Goal: Information Seeking & Learning: Learn about a topic

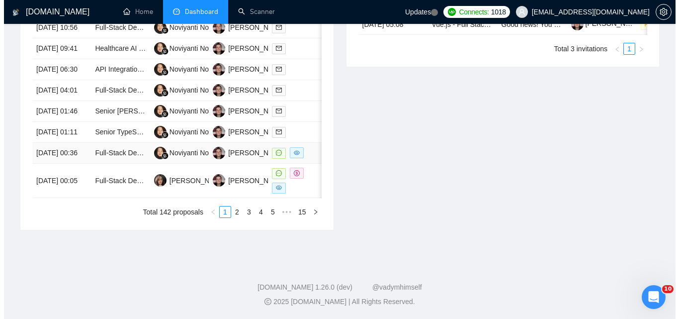
scroll to position [547, 0]
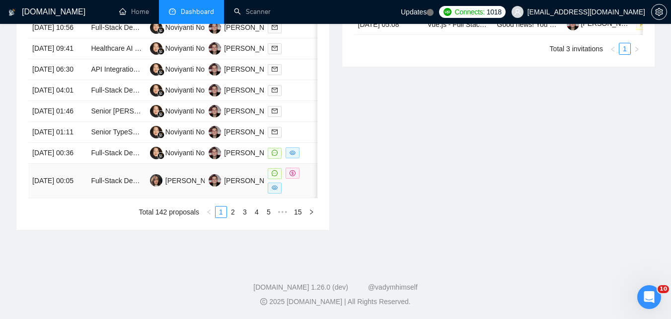
click at [75, 198] on td "[DATE] 00:05" at bounding box center [57, 180] width 59 height 34
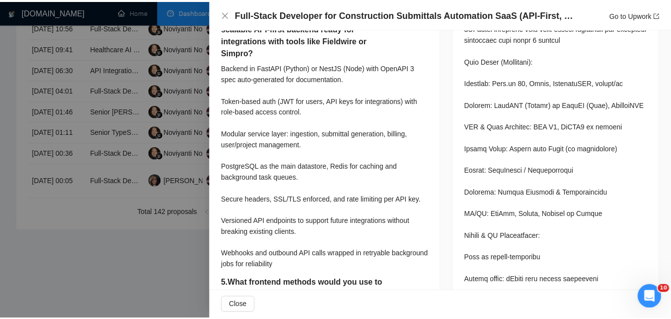
scroll to position [989, 0]
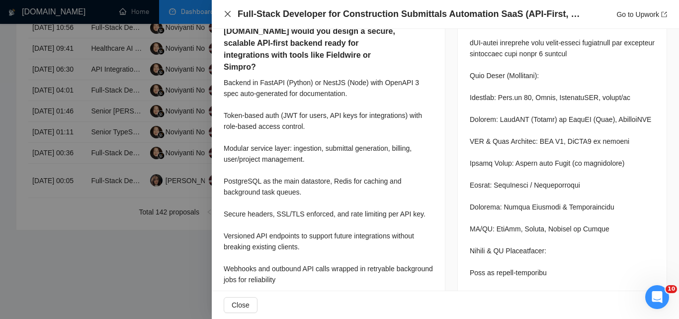
click at [226, 13] on icon "close" at bounding box center [228, 14] width 8 height 8
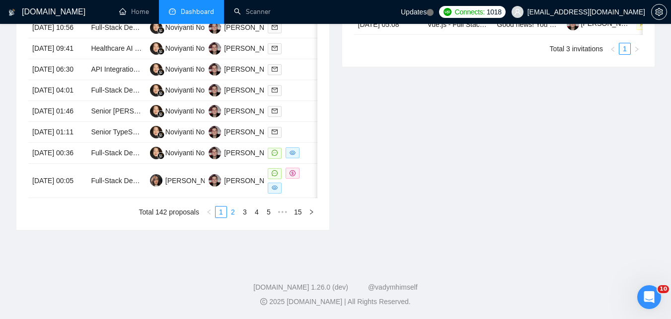
click at [233, 217] on link "2" at bounding box center [233, 211] width 11 height 11
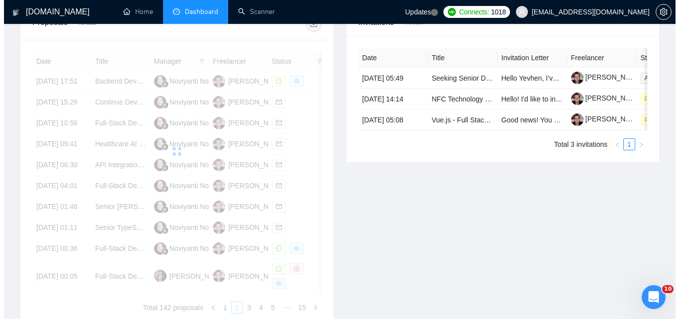
scroll to position [398, 0]
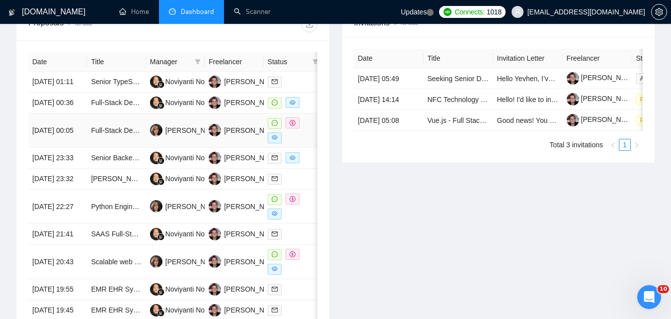
click at [80, 147] on td "[DATE] 00:05" at bounding box center [57, 130] width 59 height 34
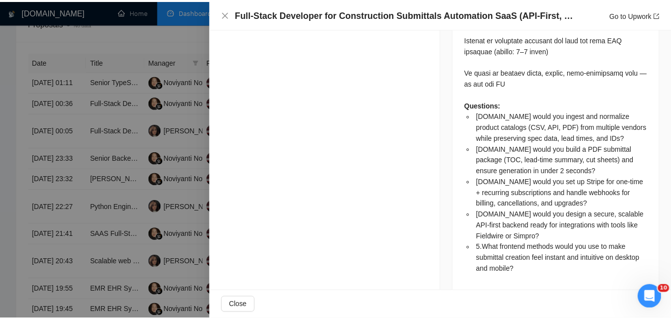
scroll to position [2032, 0]
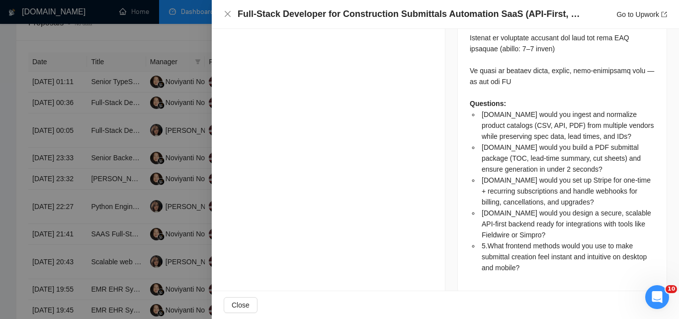
click at [232, 17] on div "Full-Stack Developer for Construction Submittals Automation SaaS (API-First, St…" at bounding box center [445, 14] width 443 height 12
click at [223, 12] on div "Full-Stack Developer for Construction Submittals Automation SaaS (API-First, St…" at bounding box center [445, 14] width 467 height 29
click at [224, 12] on icon "close" at bounding box center [228, 14] width 8 height 8
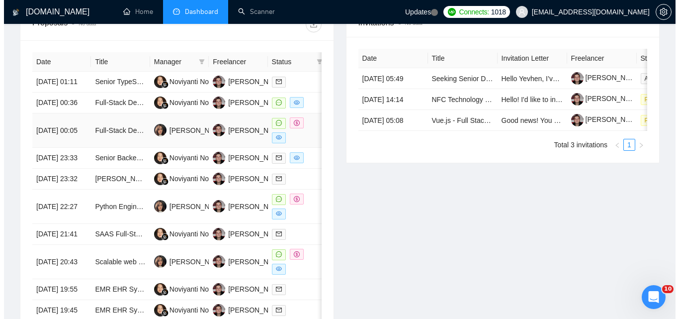
scroll to position [447, 0]
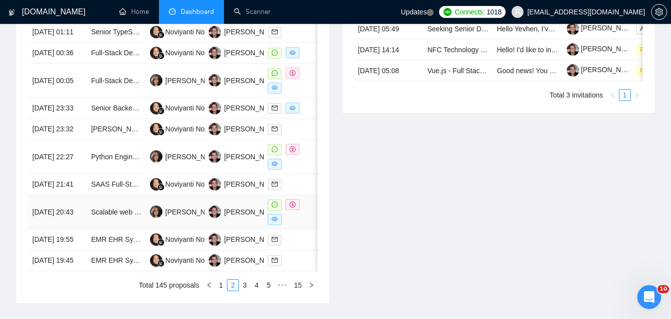
click at [86, 229] on td "[DATE] 20:43" at bounding box center [57, 212] width 59 height 34
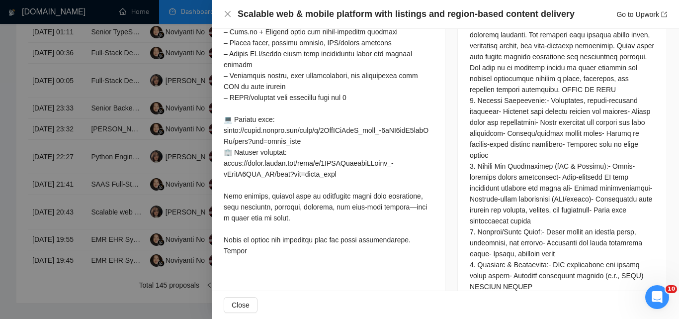
scroll to position [600, 0]
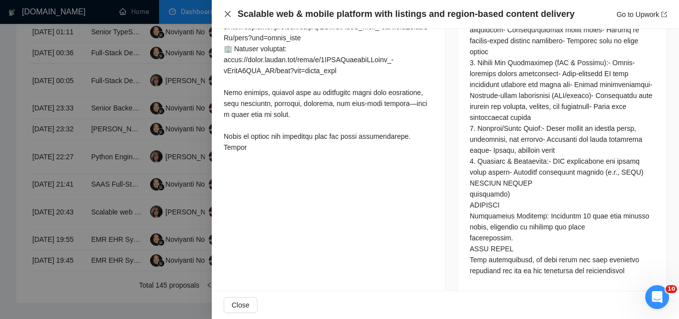
click at [230, 14] on icon "close" at bounding box center [228, 14] width 8 height 8
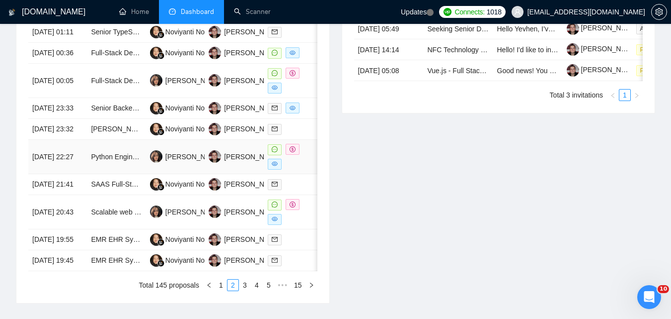
click at [84, 174] on td "[DATE] 22:27" at bounding box center [57, 157] width 59 height 34
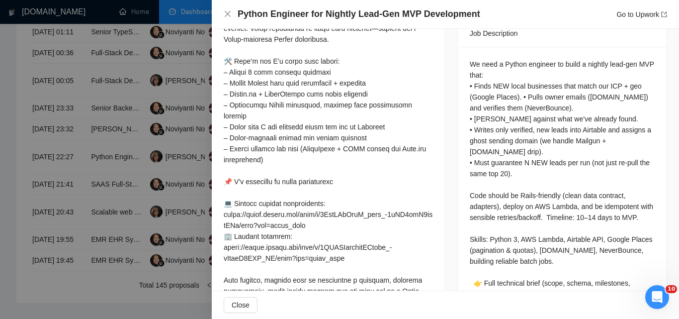
scroll to position [469, 0]
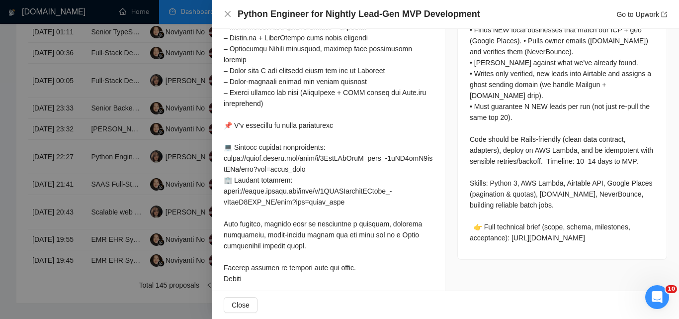
click at [227, 9] on div "Python Engineer for Nightly Lead-Gen MVP Development Go to Upwork" at bounding box center [445, 14] width 443 height 12
click at [227, 13] on icon "close" at bounding box center [228, 14] width 6 height 6
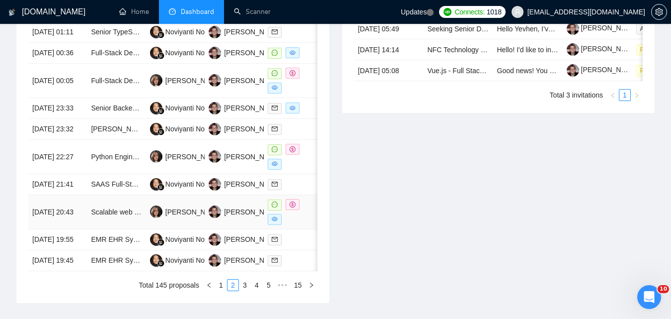
click at [82, 229] on td "[DATE] 20:43" at bounding box center [57, 212] width 59 height 34
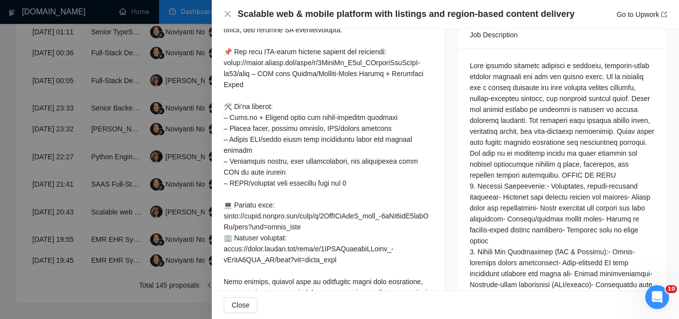
scroll to position [401, 0]
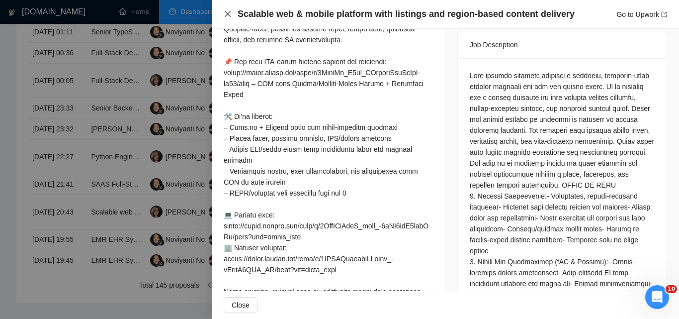
click at [228, 14] on icon "close" at bounding box center [228, 14] width 6 height 6
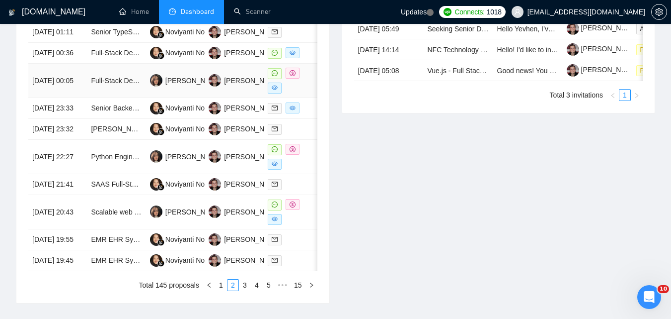
click at [81, 98] on td "[DATE] 00:05" at bounding box center [57, 81] width 59 height 34
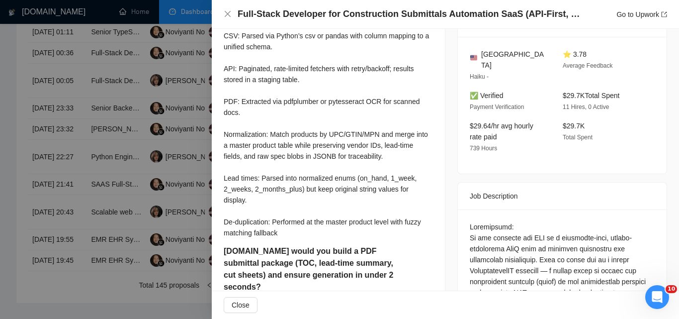
scroll to position [0, 0]
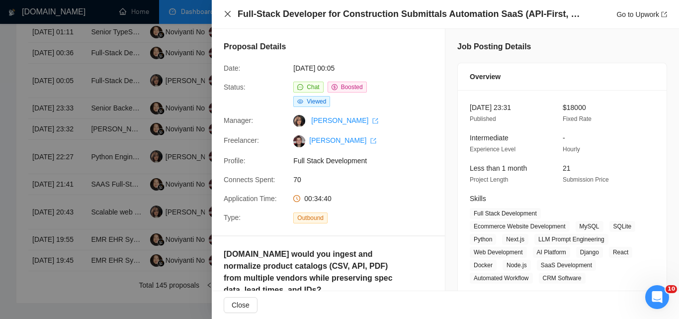
click at [231, 16] on icon "close" at bounding box center [228, 14] width 8 height 8
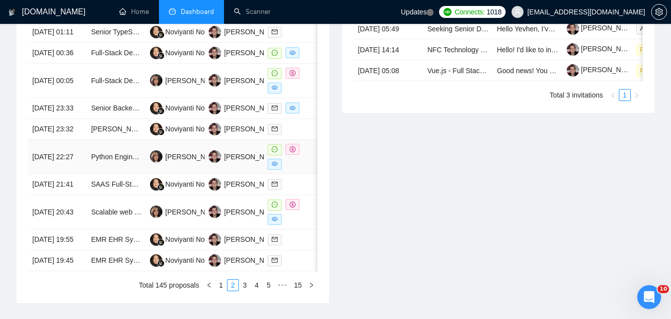
click at [79, 174] on td "[DATE] 22:27" at bounding box center [57, 157] width 59 height 34
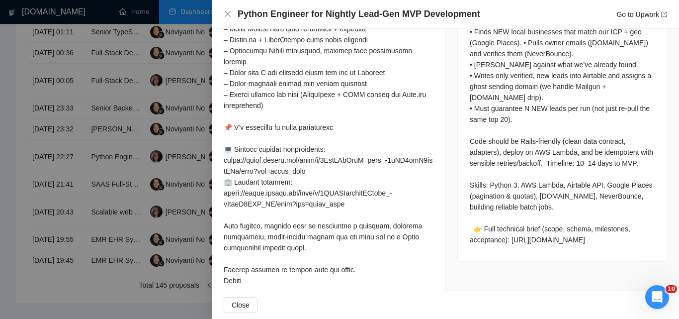
scroll to position [469, 0]
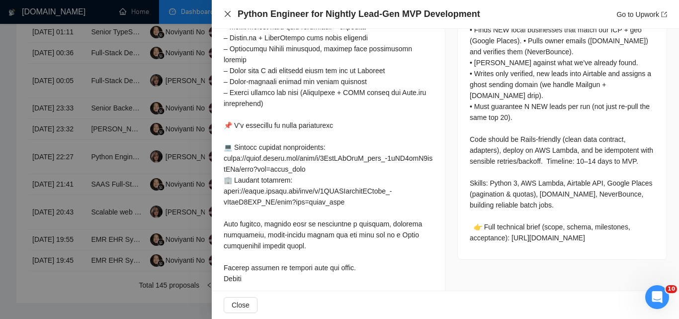
click at [228, 15] on icon "close" at bounding box center [228, 14] width 6 height 6
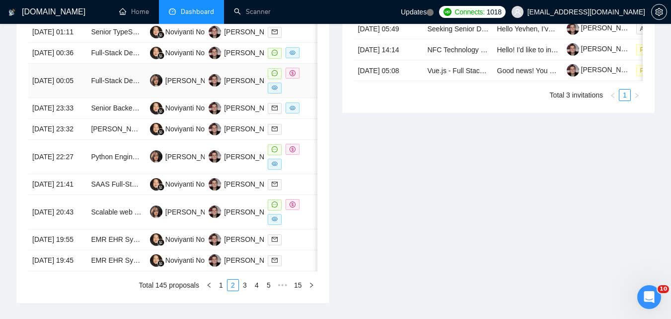
click at [76, 98] on td "[DATE] 00:05" at bounding box center [57, 81] width 59 height 34
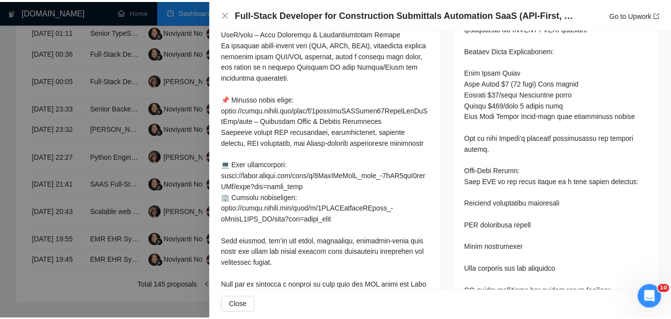
scroll to position [1436, 0]
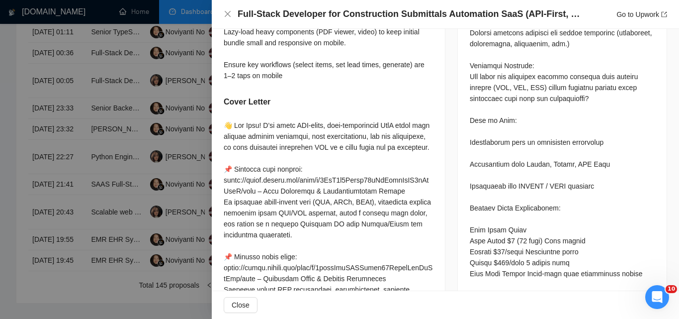
click at [21, 134] on div at bounding box center [339, 159] width 679 height 319
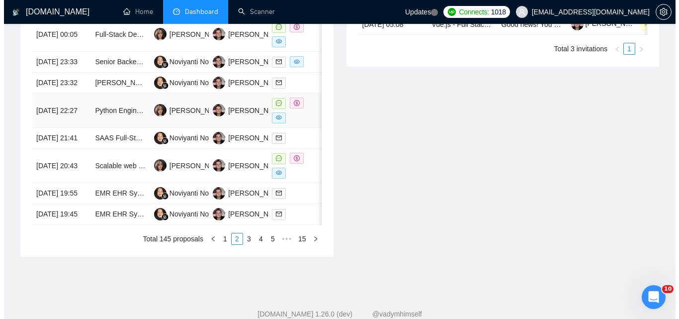
scroll to position [547, 0]
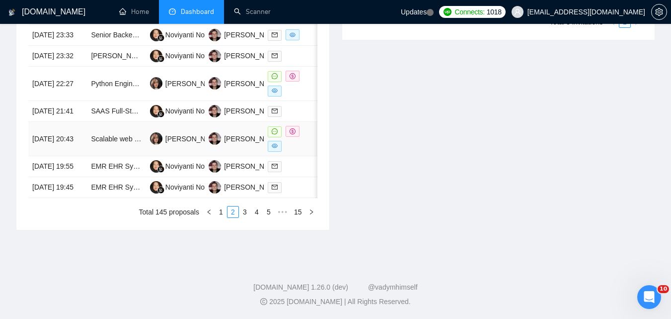
click at [73, 156] on td "[DATE] 20:43" at bounding box center [57, 139] width 59 height 34
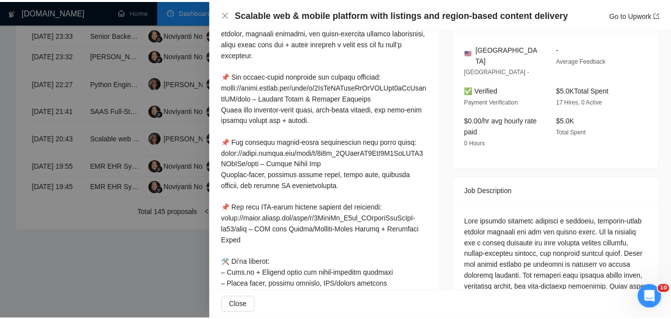
scroll to position [252, 0]
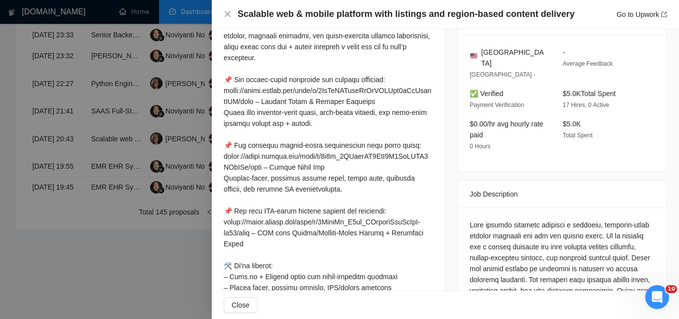
click at [25, 270] on div at bounding box center [339, 159] width 679 height 319
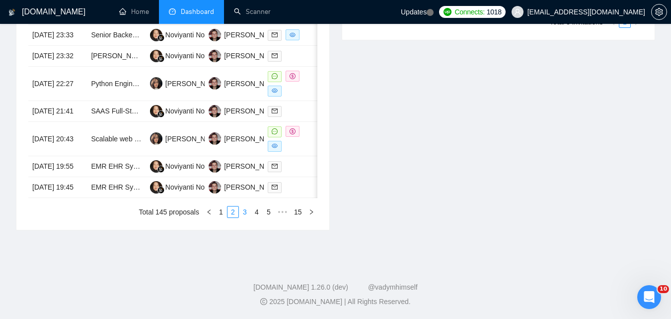
click at [247, 217] on link "3" at bounding box center [244, 211] width 11 height 11
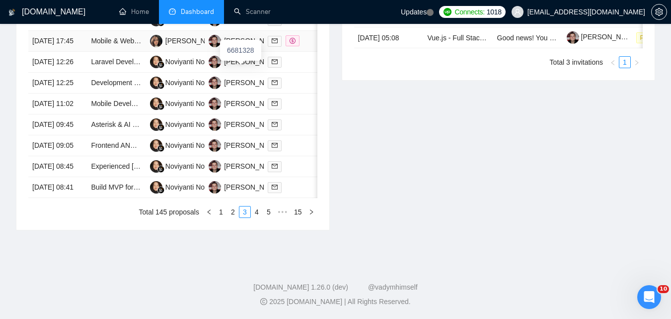
scroll to position [547, 0]
click at [257, 218] on li "4" at bounding box center [257, 212] width 12 height 12
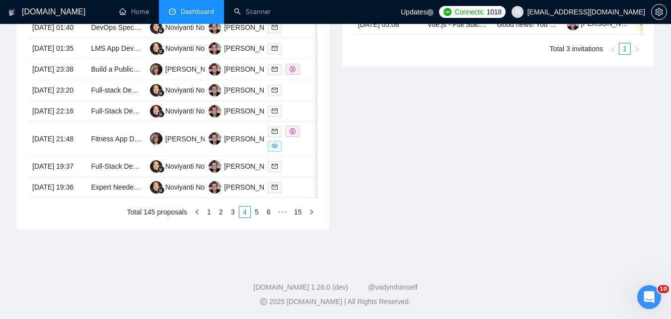
scroll to position [585, 0]
click at [209, 203] on div "Date Title Manager Freelancer Status [DATE] 05:42 Full-Stack Developer (Web or …" at bounding box center [172, 86] width 289 height 261
click at [209, 216] on link "1" at bounding box center [209, 211] width 11 height 11
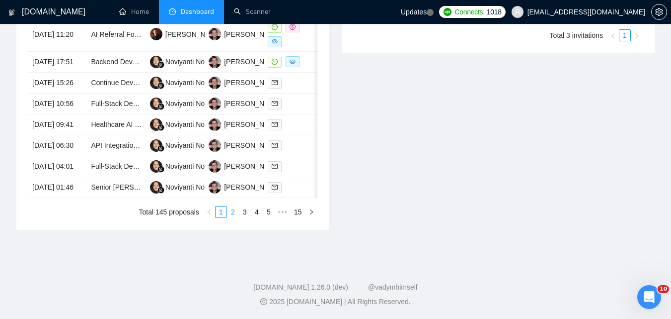
click at [233, 215] on link "2" at bounding box center [233, 211] width 11 height 11
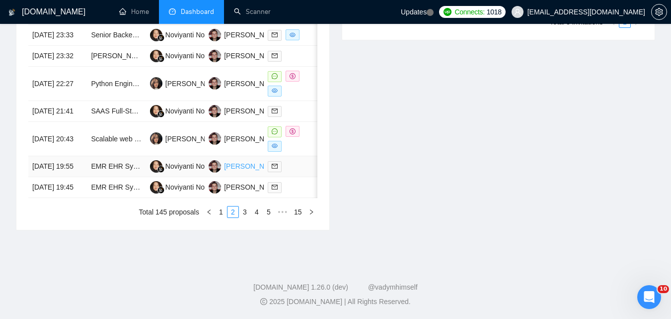
scroll to position [536, 0]
click at [221, 217] on link "1" at bounding box center [221, 211] width 11 height 11
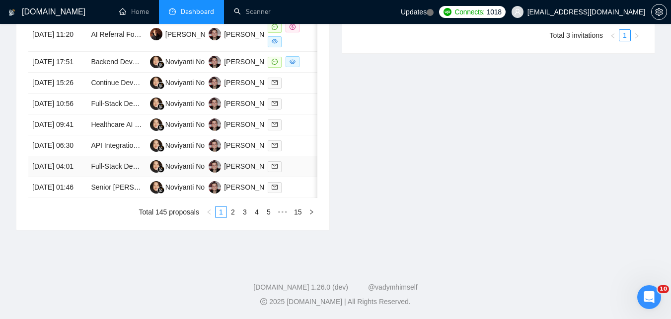
scroll to position [585, 0]
click at [232, 216] on link "2" at bounding box center [233, 211] width 11 height 11
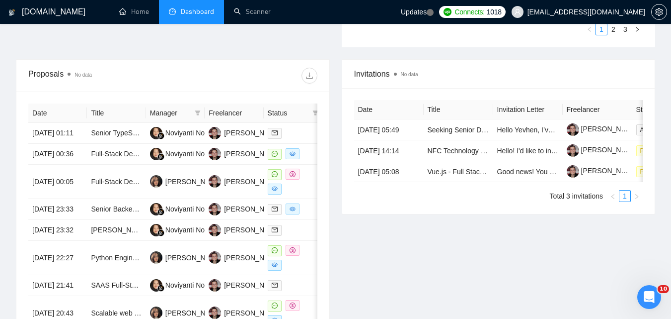
scroll to position [592, 0]
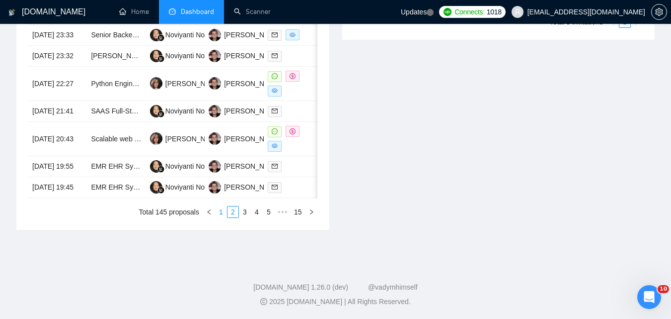
click at [217, 212] on link "1" at bounding box center [221, 211] width 11 height 11
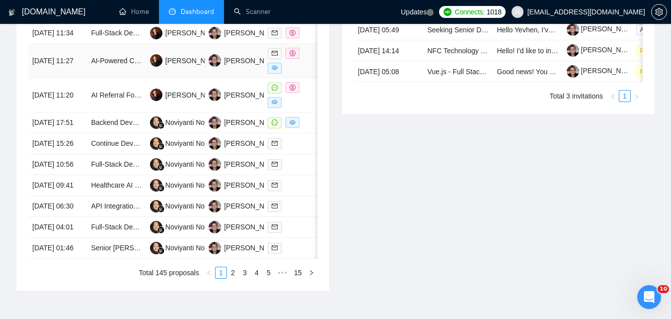
scroll to position [589, 0]
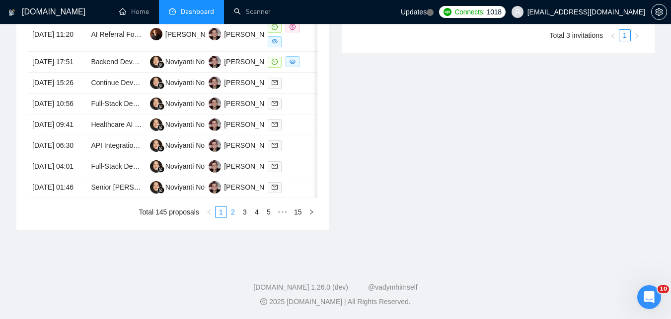
click at [231, 210] on link "2" at bounding box center [233, 211] width 11 height 11
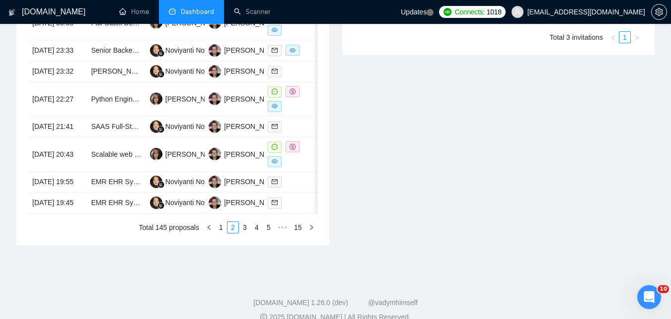
scroll to position [539, 0]
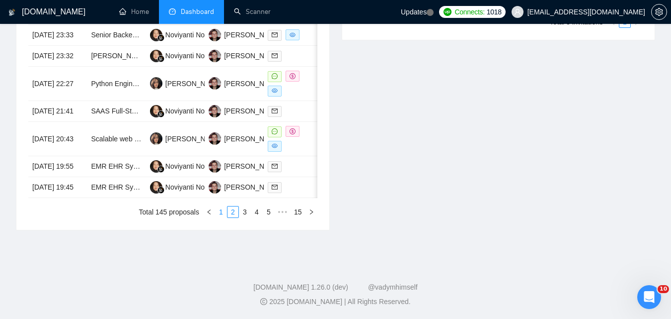
click at [219, 217] on link "1" at bounding box center [221, 211] width 11 height 11
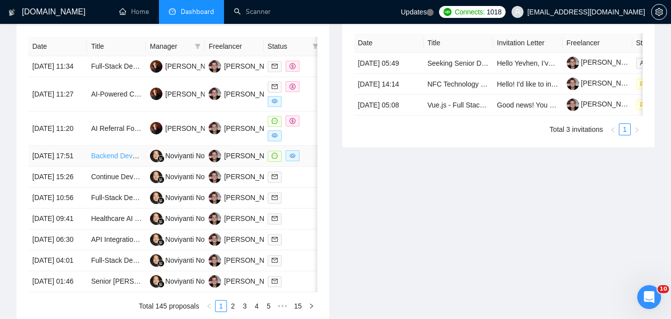
scroll to position [390, 0]
